Goal: Check status: Check status

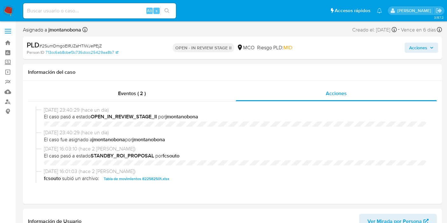
select select "10"
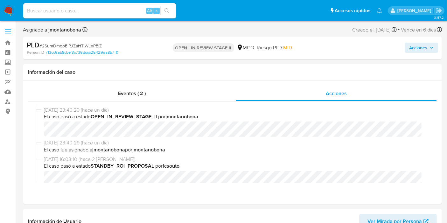
scroll to position [67, 0]
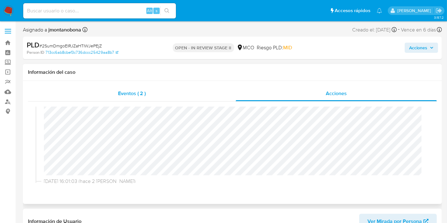
click at [129, 86] on div "Eventos ( 2 )" at bounding box center [132, 93] width 208 height 15
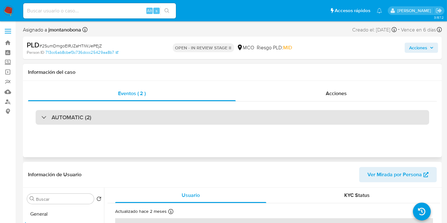
click at [122, 114] on div "AUTOMATIC (2)" at bounding box center [233, 117] width 394 height 15
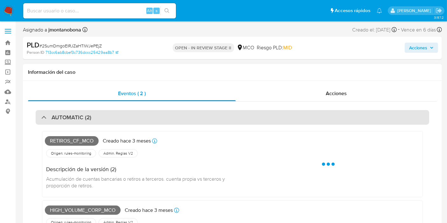
scroll to position [14, 0]
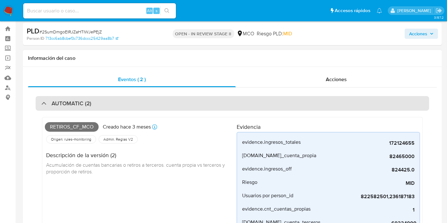
click at [124, 104] on div "AUTOMATIC (2)" at bounding box center [233, 103] width 394 height 15
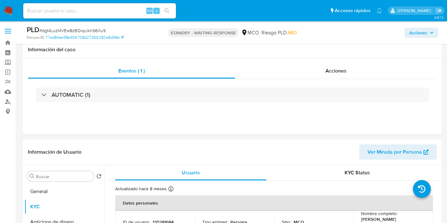
select select "10"
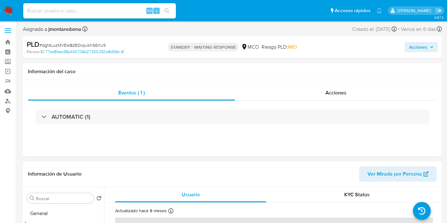
scroll to position [1, 0]
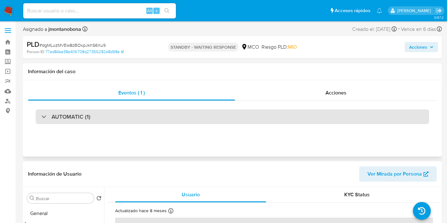
drag, startPoint x: 154, startPoint y: 98, endPoint x: 150, endPoint y: 114, distance: 16.1
click at [150, 114] on div "Eventos ( 1 ) Acciones AUTOMATIC (1)" at bounding box center [232, 108] width 409 height 47
click at [150, 114] on div "AUTOMATIC (1)" at bounding box center [233, 116] width 394 height 15
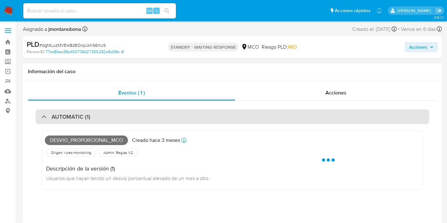
click at [150, 114] on div "AUTOMATIC (1)" at bounding box center [233, 116] width 394 height 15
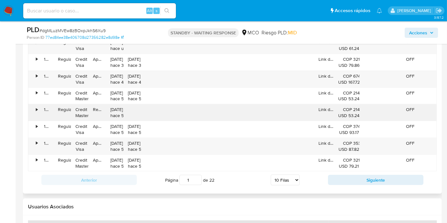
scroll to position [796, 0]
click at [340, 174] on button "Siguiente" at bounding box center [375, 179] width 95 height 10
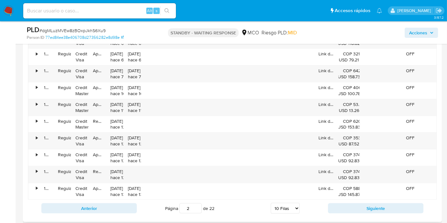
scroll to position [769, 0]
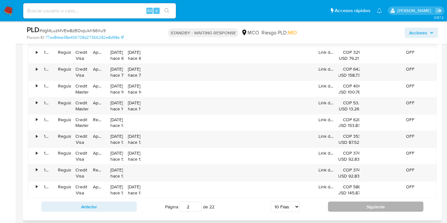
click at [343, 207] on button "Siguiente" at bounding box center [375, 207] width 95 height 10
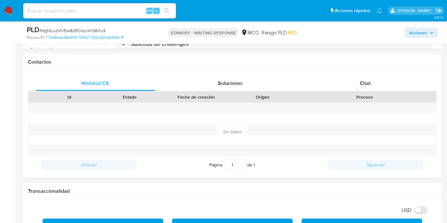
scroll to position [277, 0]
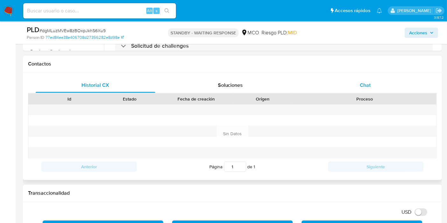
click at [369, 80] on div "Chat" at bounding box center [366, 85] width 120 height 15
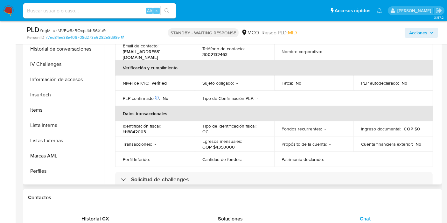
scroll to position [269, 0]
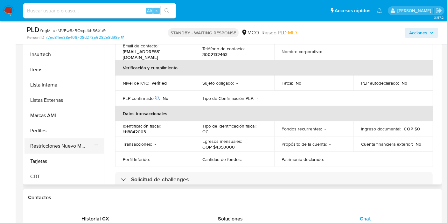
click at [64, 145] on button "Restricciones Nuevo Mundo" at bounding box center [62, 145] width 74 height 15
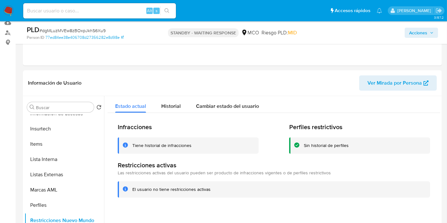
scroll to position [69, 0]
